Goal: Transaction & Acquisition: Obtain resource

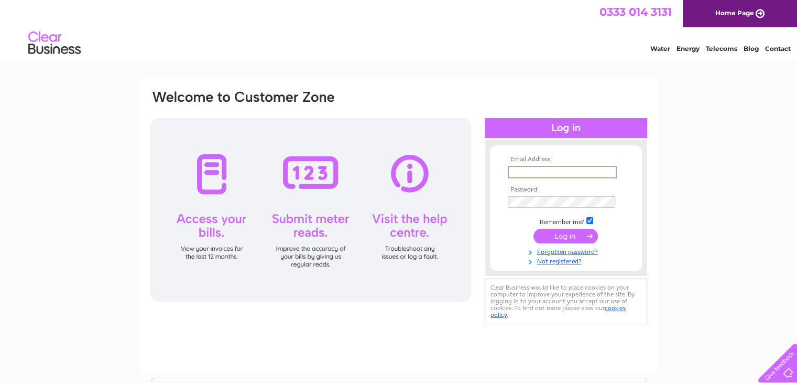
type input "accounts@gag-ltd.com"
click at [559, 234] on input "submit" at bounding box center [565, 234] width 64 height 15
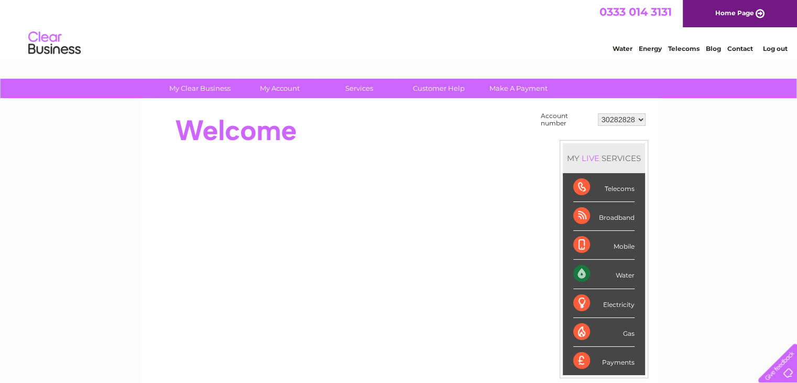
click at [589, 275] on div "Water" at bounding box center [603, 273] width 61 height 29
click at [584, 272] on div "Water" at bounding box center [603, 273] width 61 height 29
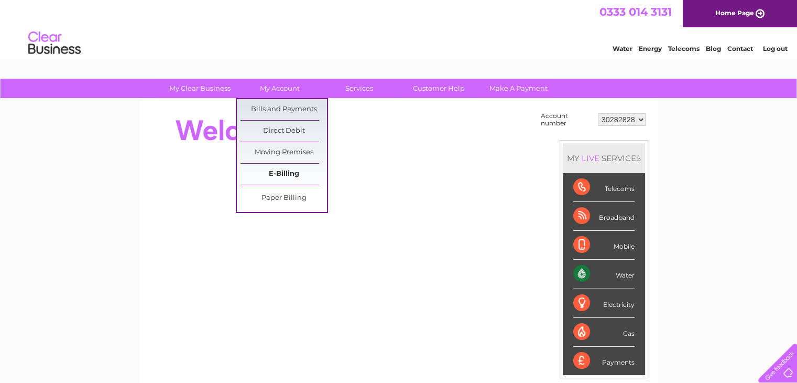
click at [289, 170] on link "E-Billing" at bounding box center [284, 173] width 86 height 21
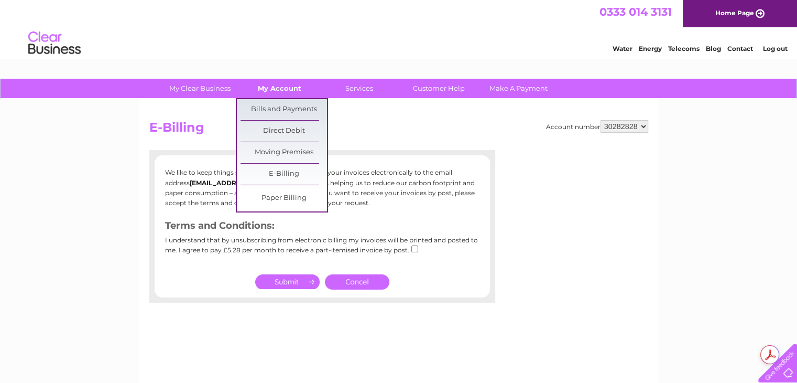
click at [260, 83] on link "My Account" at bounding box center [279, 88] width 86 height 19
click at [277, 110] on link "Bills and Payments" at bounding box center [284, 109] width 86 height 21
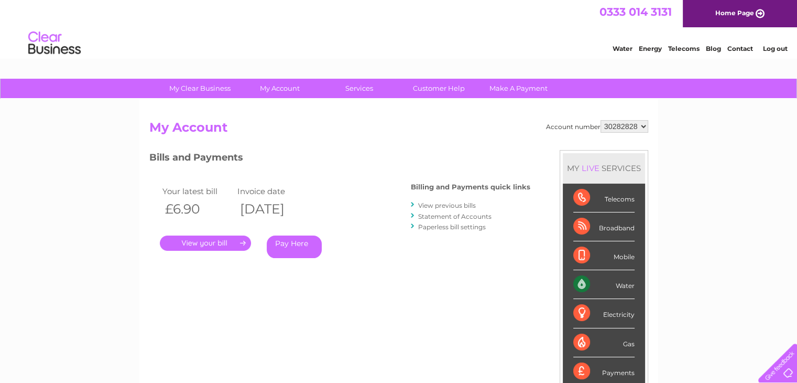
click at [225, 242] on link "." at bounding box center [205, 242] width 91 height 15
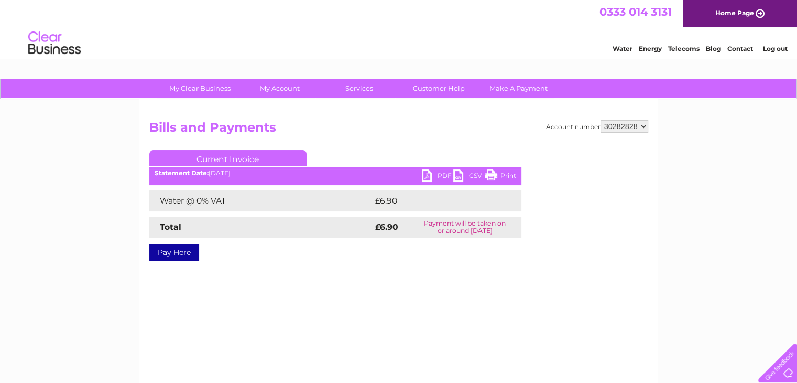
click at [423, 176] on link "PDF" at bounding box center [437, 176] width 31 height 15
